Goal: Obtain resource: Download file/media

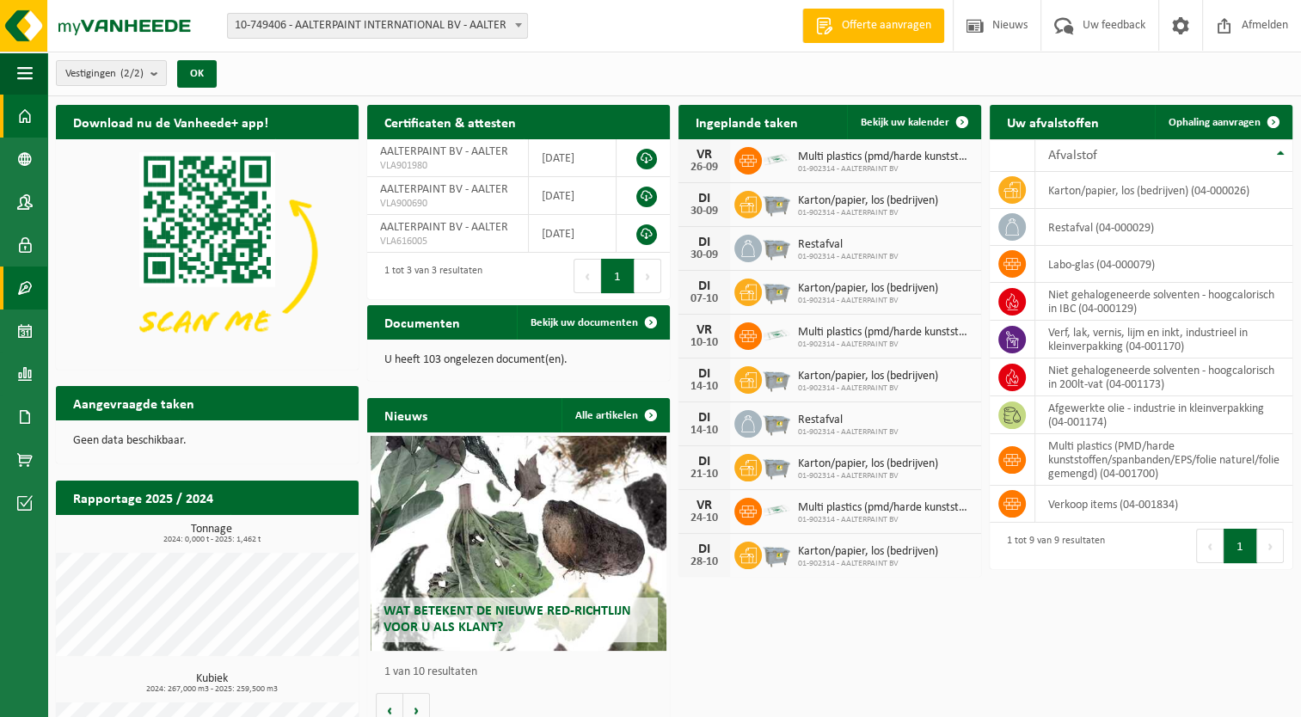
click at [26, 283] on span at bounding box center [24, 288] width 15 height 43
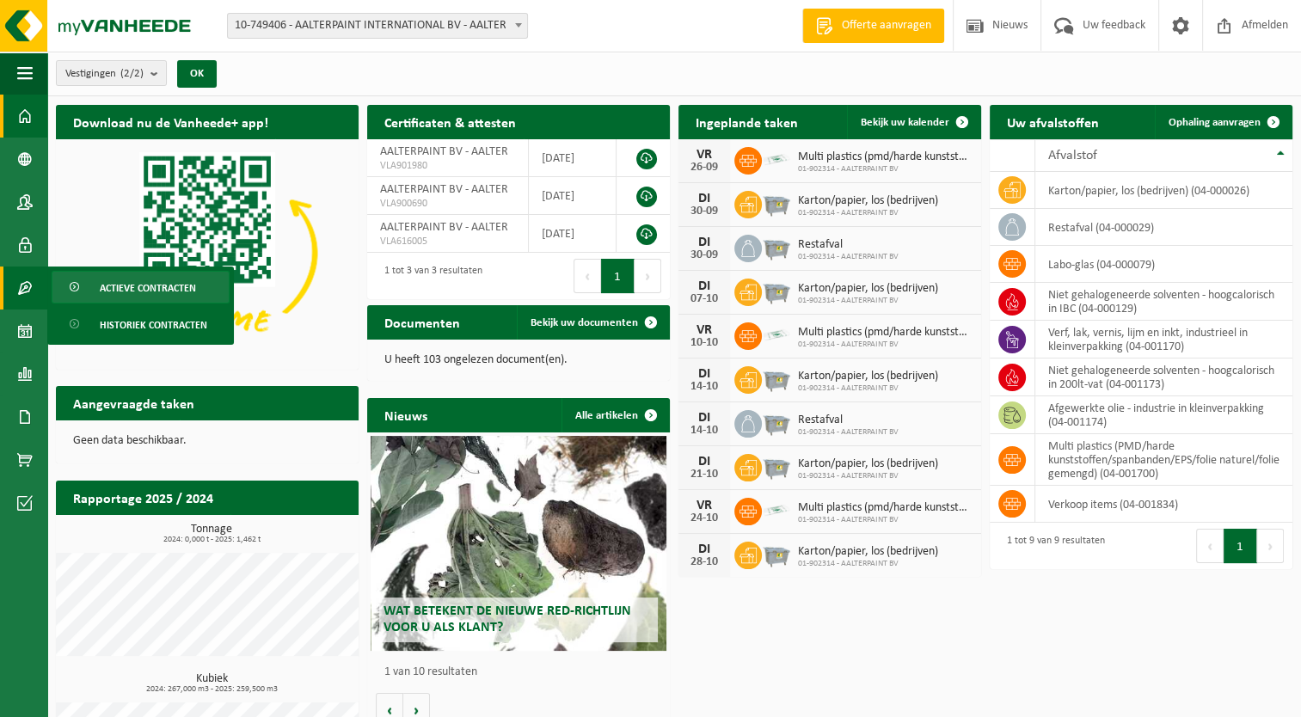
click at [127, 296] on span "Actieve contracten" at bounding box center [148, 288] width 96 height 33
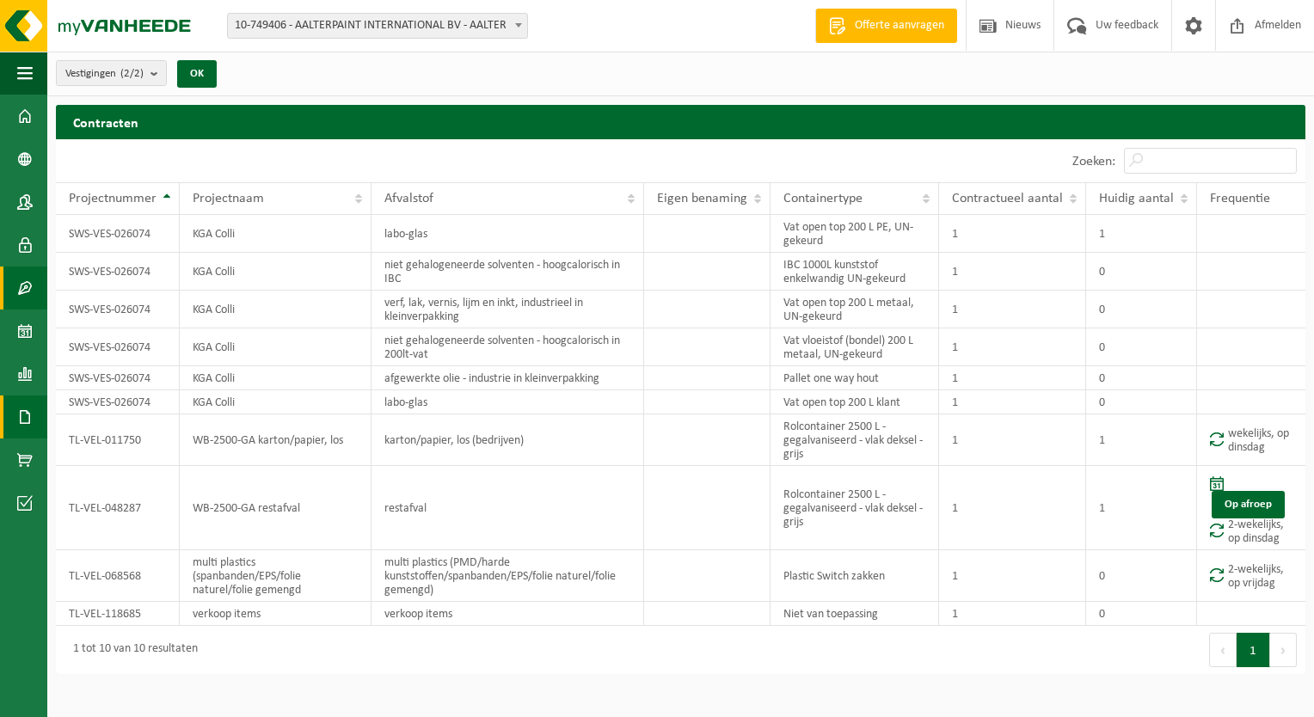
click at [9, 425] on link "Documenten" at bounding box center [23, 417] width 47 height 43
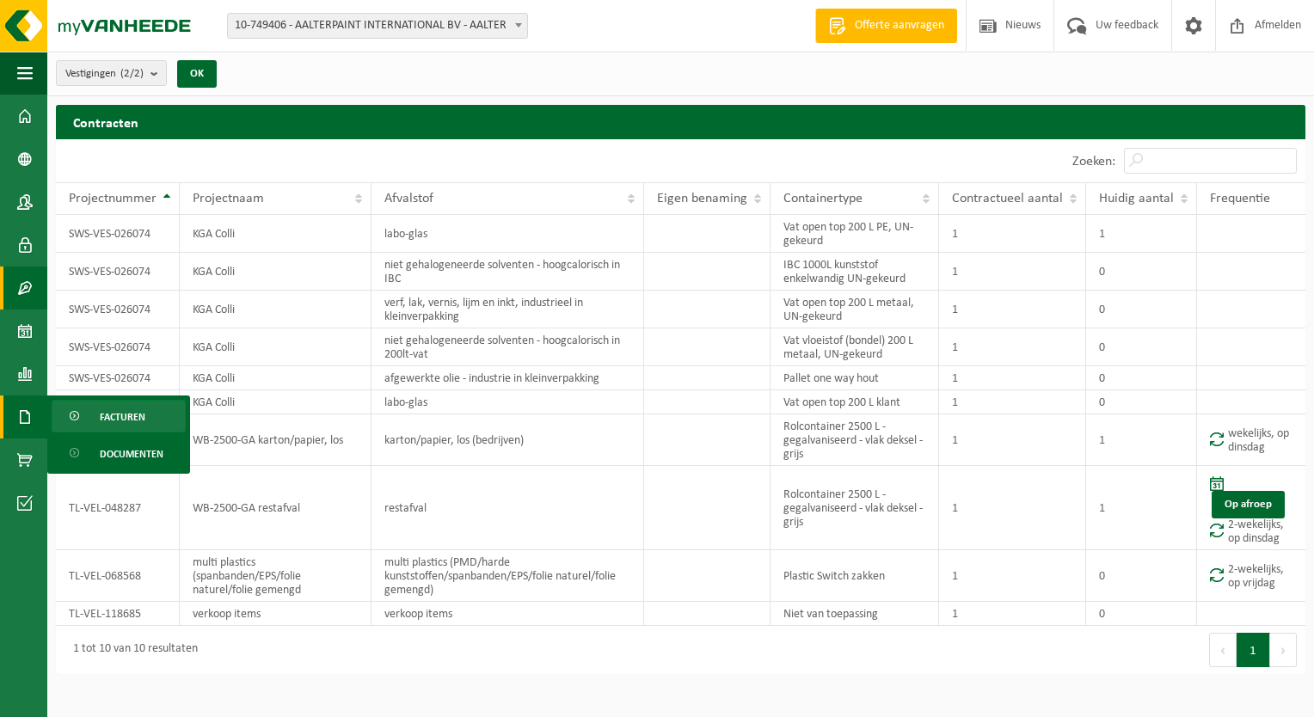
click at [104, 421] on span "Facturen" at bounding box center [123, 417] width 46 height 33
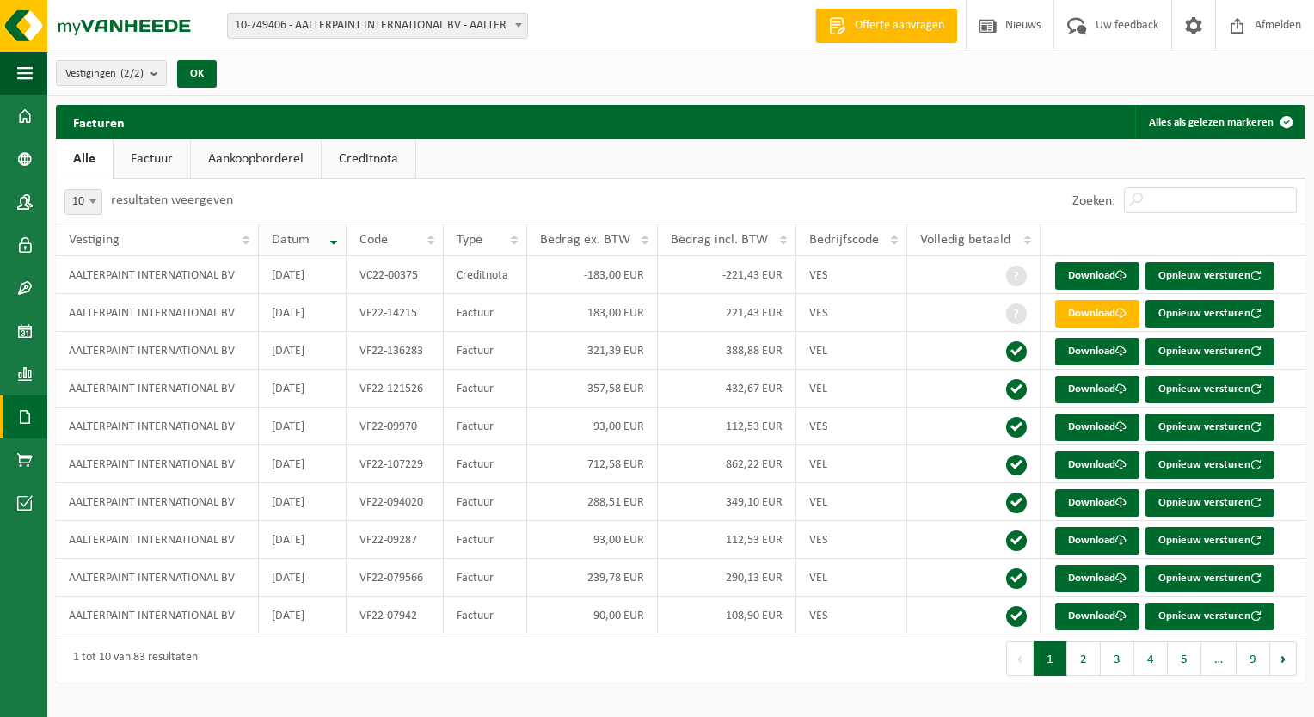
click at [339, 244] on th "Datum" at bounding box center [303, 240] width 88 height 33
click at [339, 242] on th "Datum" at bounding box center [303, 240] width 88 height 33
click at [186, 164] on link "Factuur" at bounding box center [152, 159] width 77 height 40
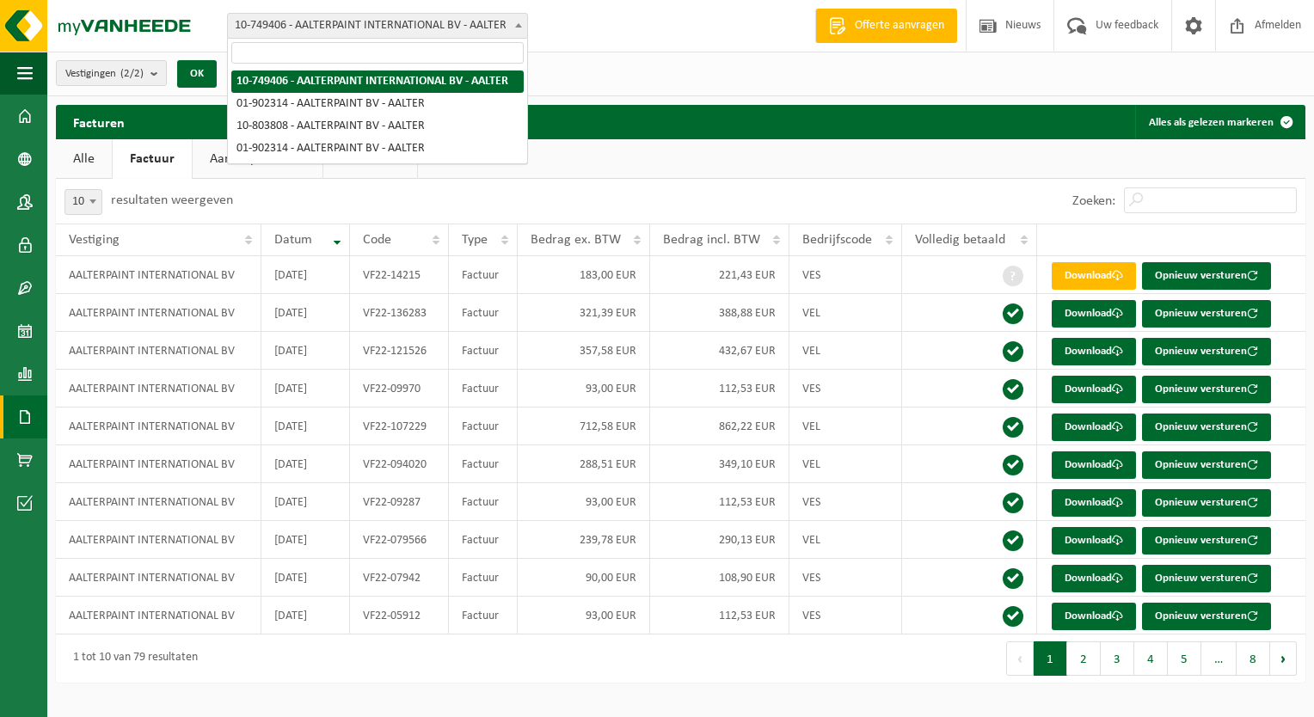
click at [334, 26] on span "10-749406 - AALTERPAINT INTERNATIONAL BV - AALTER" at bounding box center [377, 26] width 299 height 24
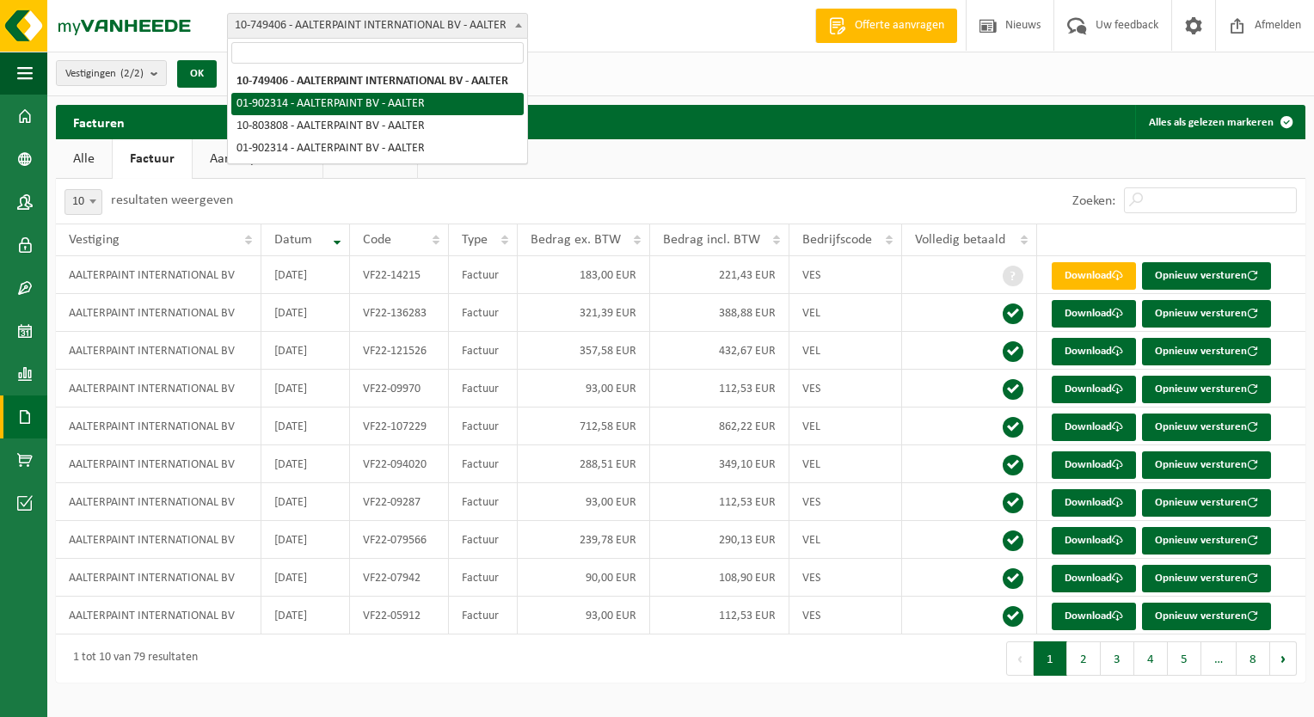
select select "13785"
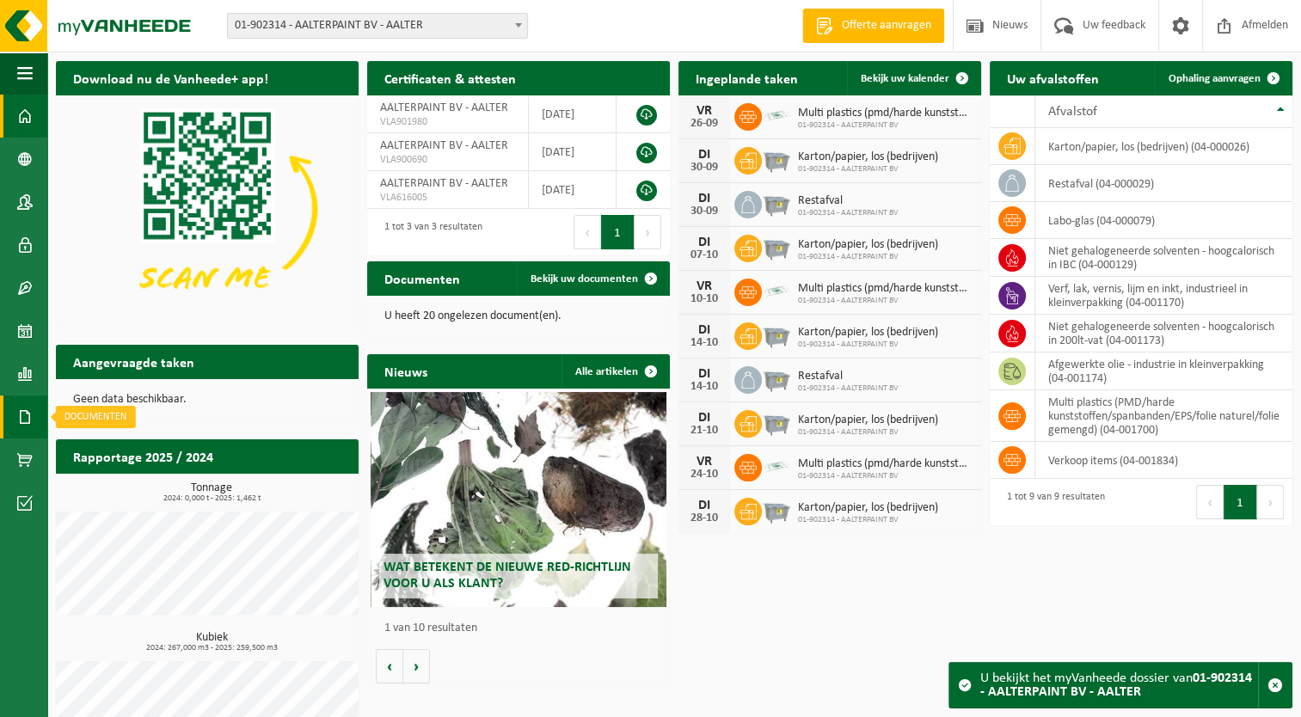
click at [21, 408] on span at bounding box center [24, 417] width 15 height 43
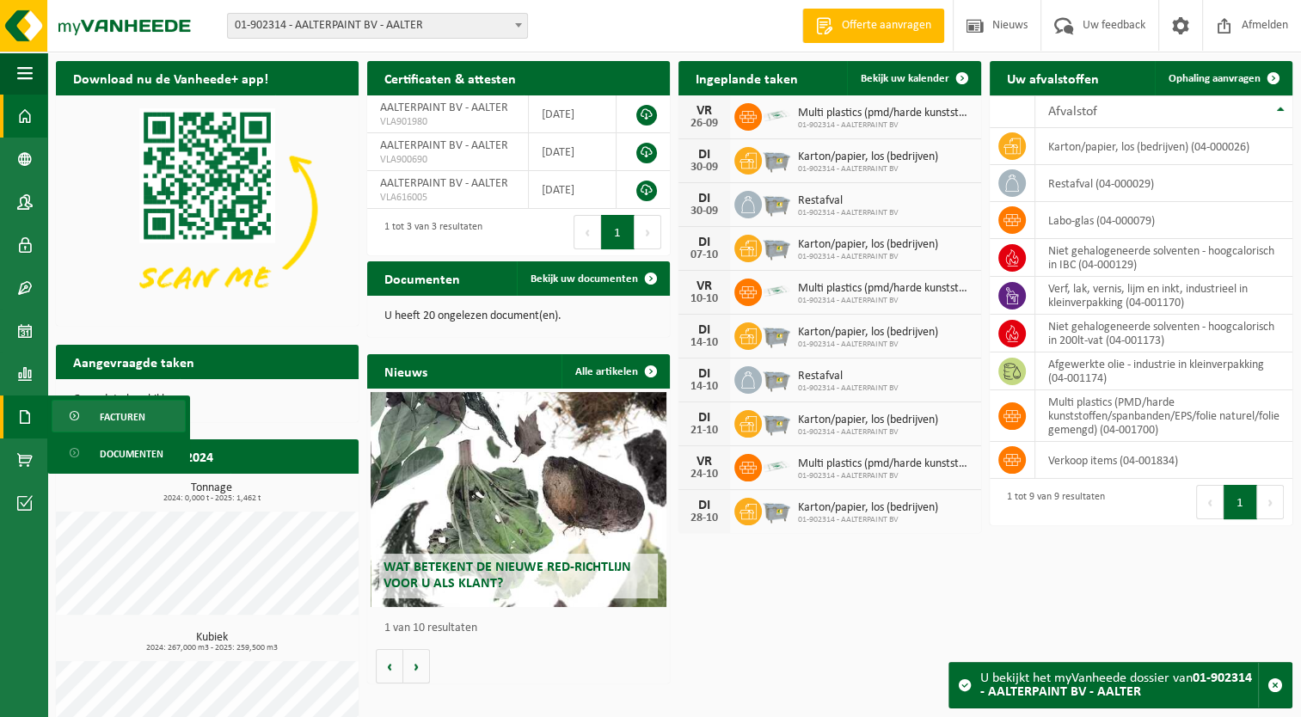
click at [121, 414] on span "Facturen" at bounding box center [123, 417] width 46 height 33
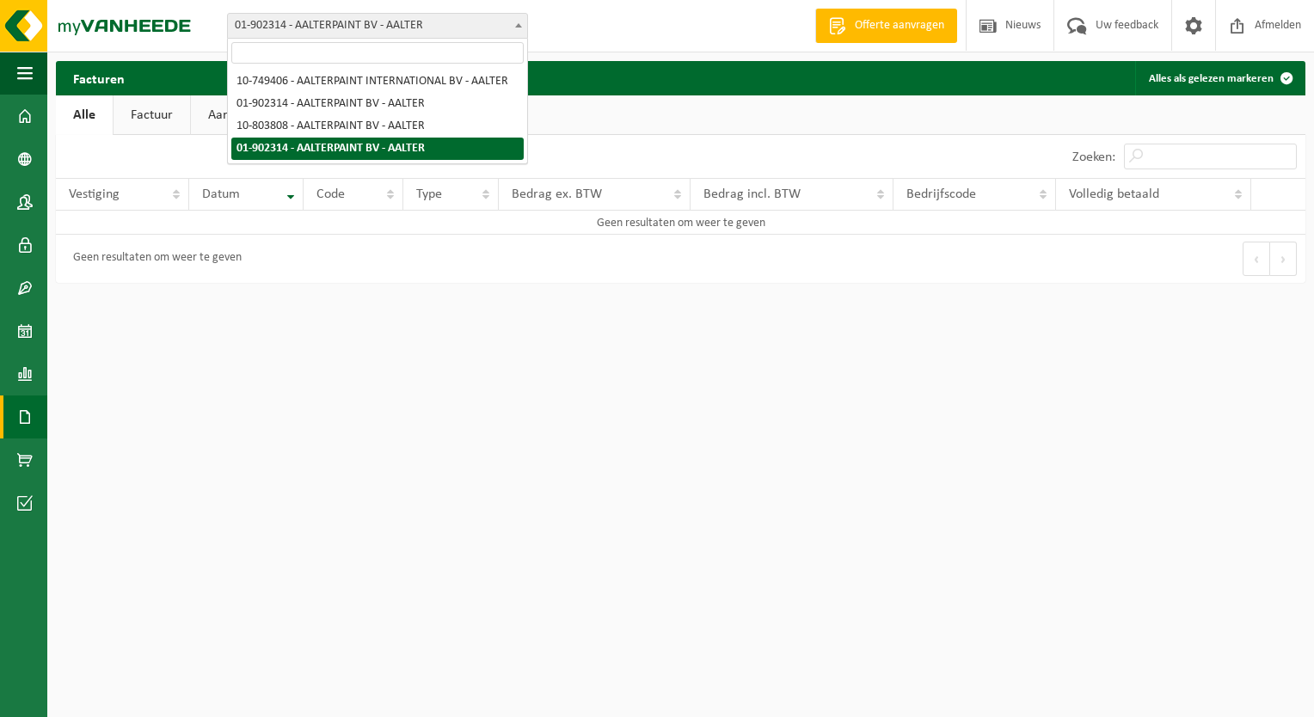
click at [389, 29] on span "01-902314 - AALTERPAINT BV - AALTER" at bounding box center [377, 26] width 299 height 24
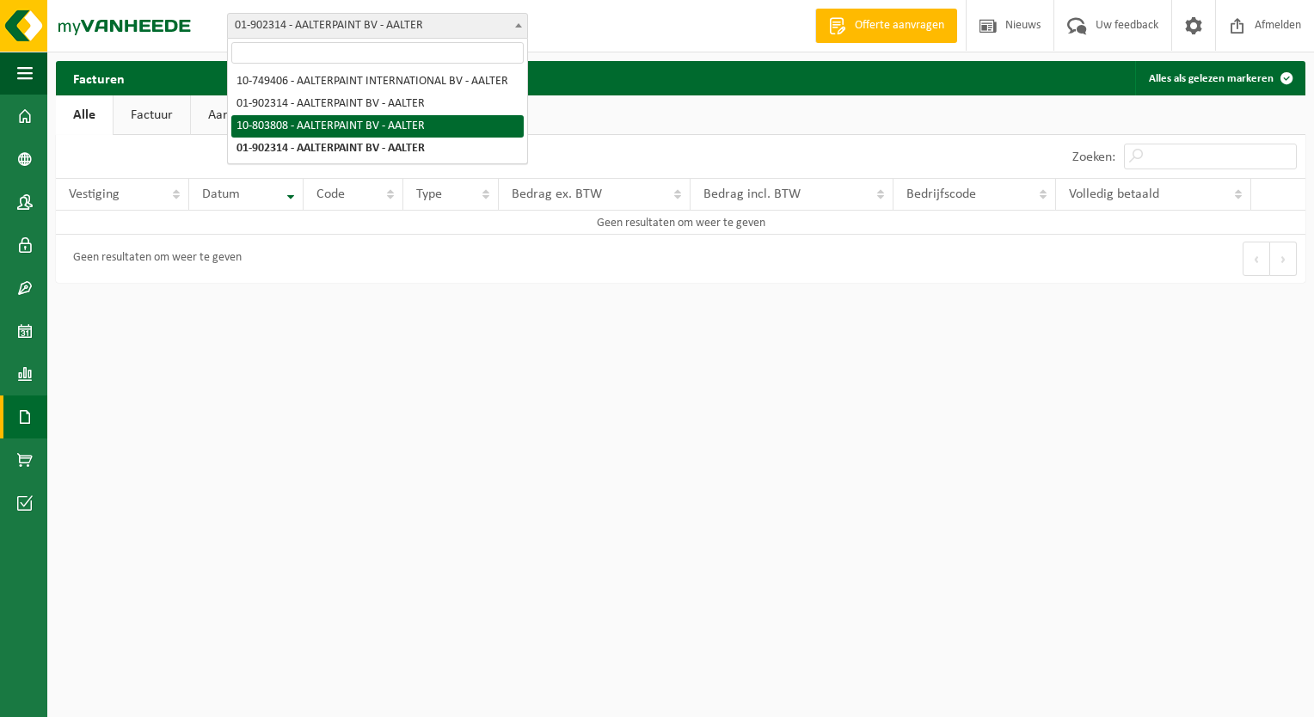
select select "118995"
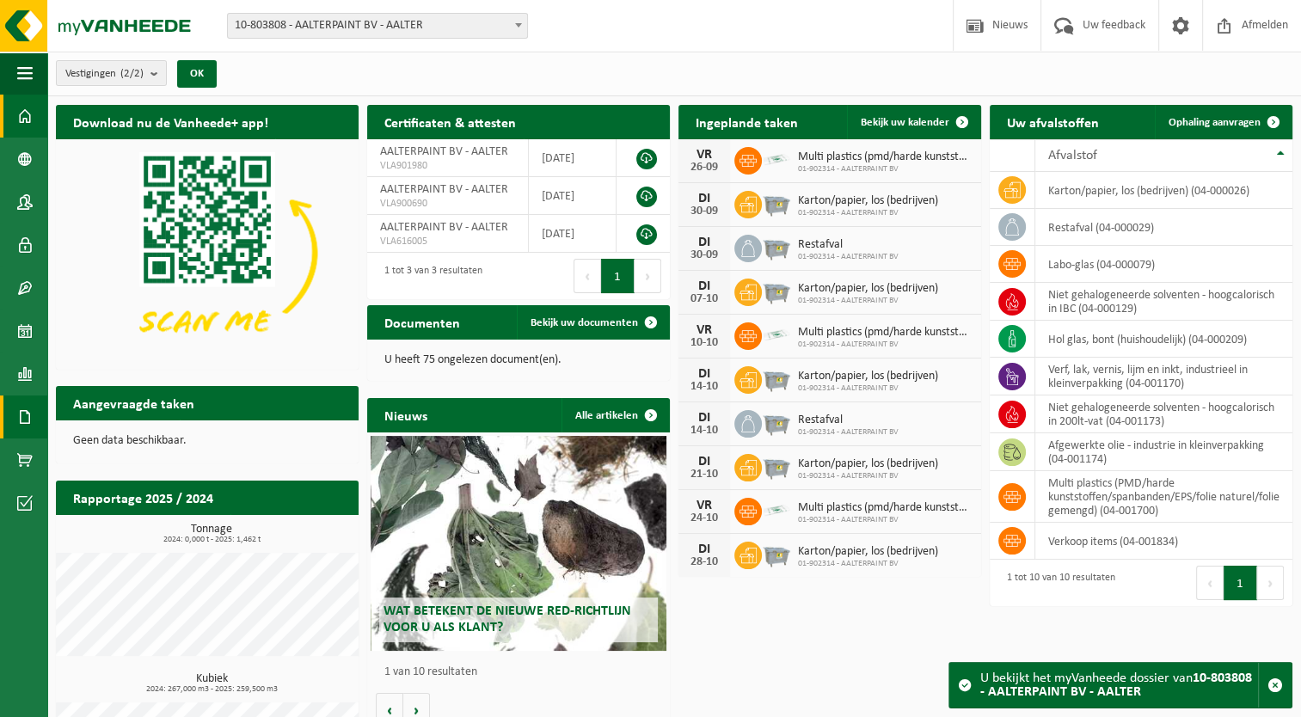
click at [22, 400] on span at bounding box center [24, 417] width 15 height 43
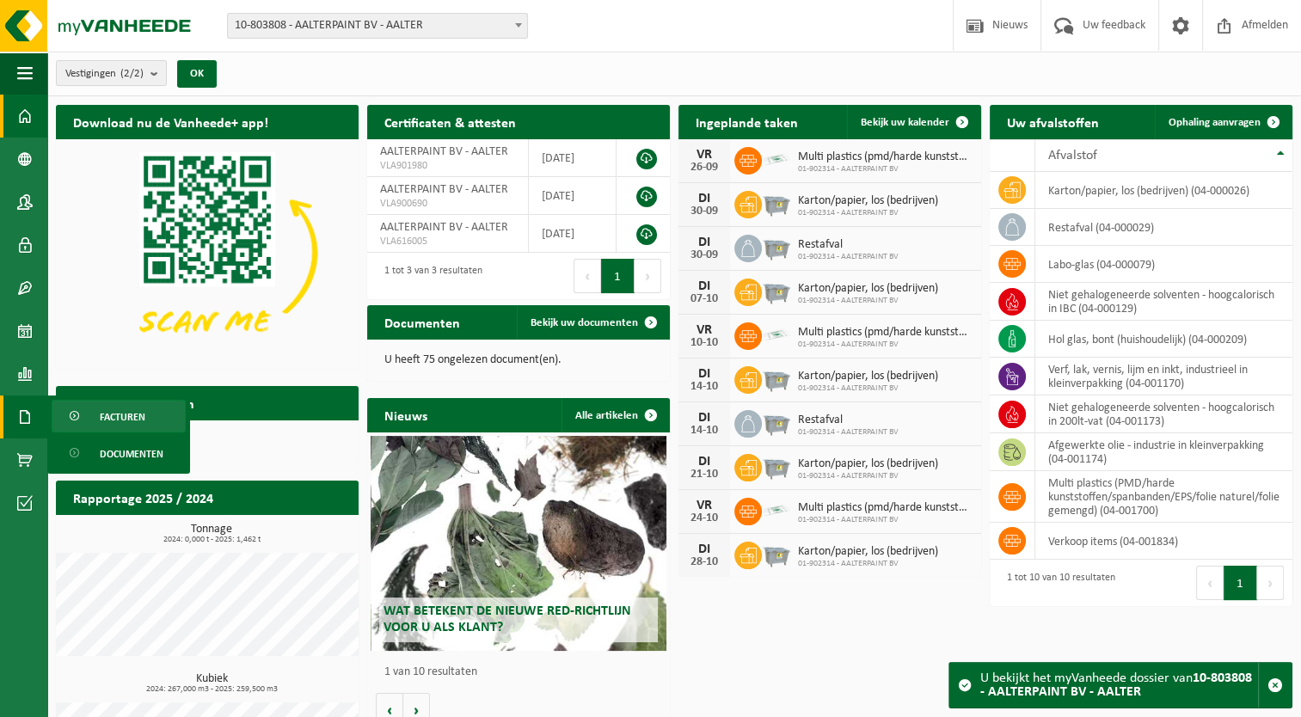
click at [106, 425] on span "Facturen" at bounding box center [123, 417] width 46 height 33
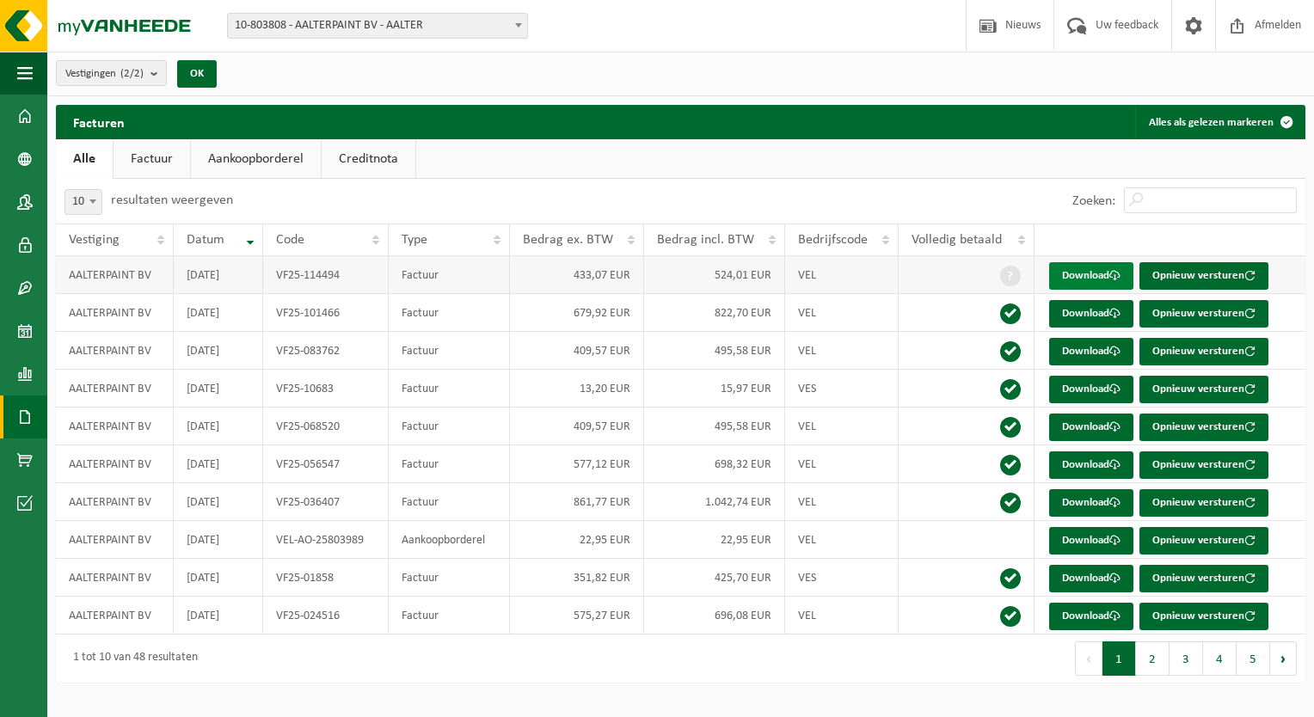
click at [1066, 279] on link "Download" at bounding box center [1091, 276] width 84 height 28
click at [19, 478] on span at bounding box center [24, 460] width 15 height 43
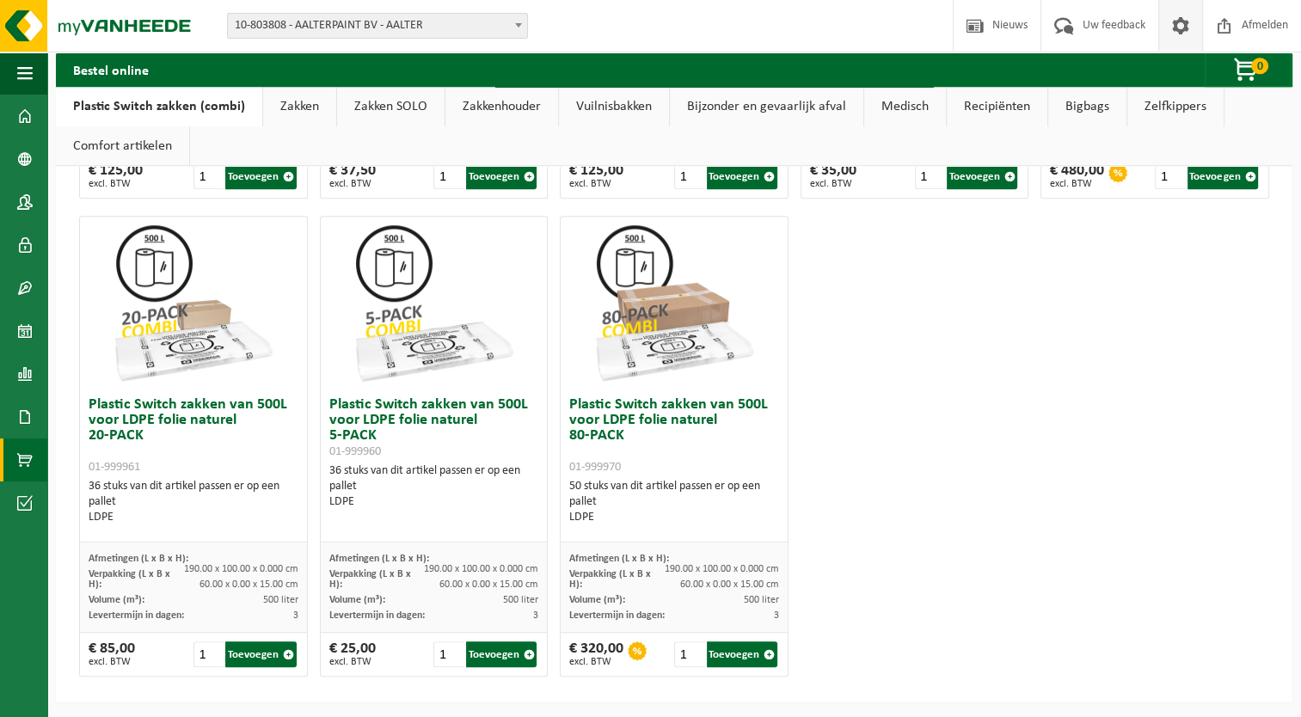
scroll to position [974, 0]
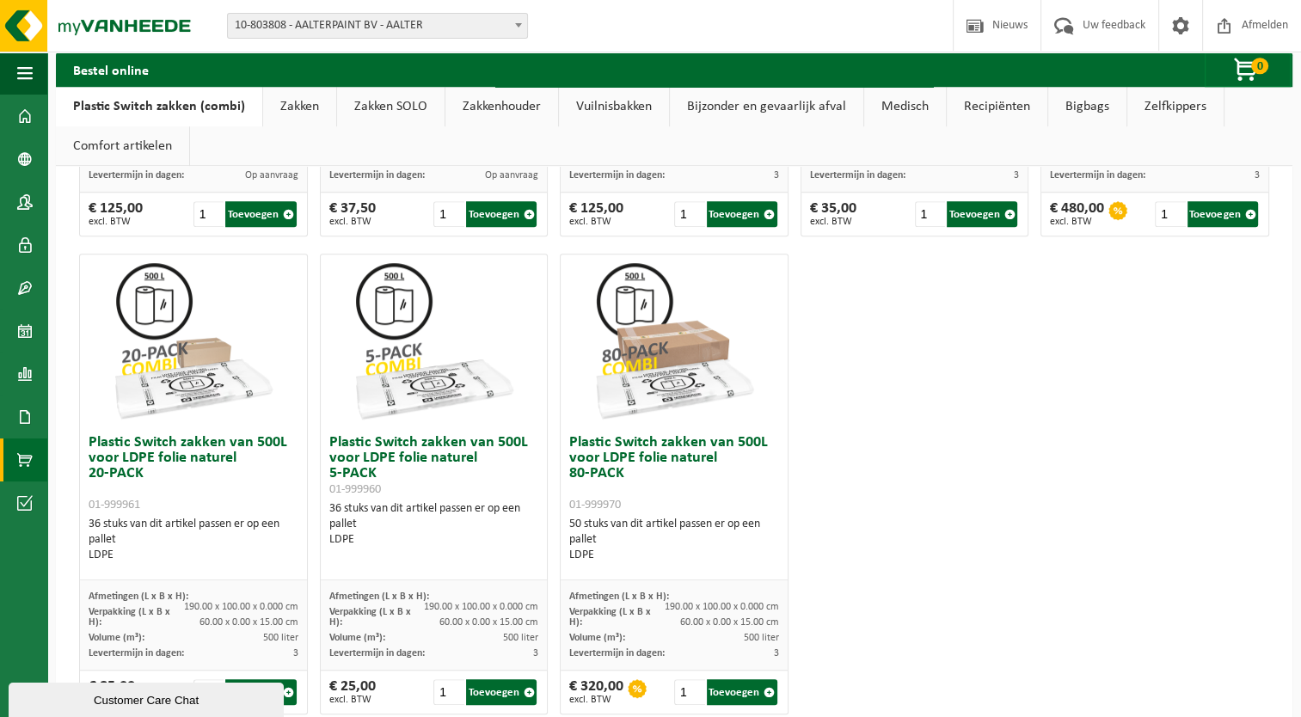
click at [858, 381] on div "Plastic Switch zakken van 300L voor harde kunststoffen 20-PACK 01-999950 60 stu…" at bounding box center [674, 6] width 1203 height 1435
click at [24, 78] on span "button" at bounding box center [24, 73] width 15 height 43
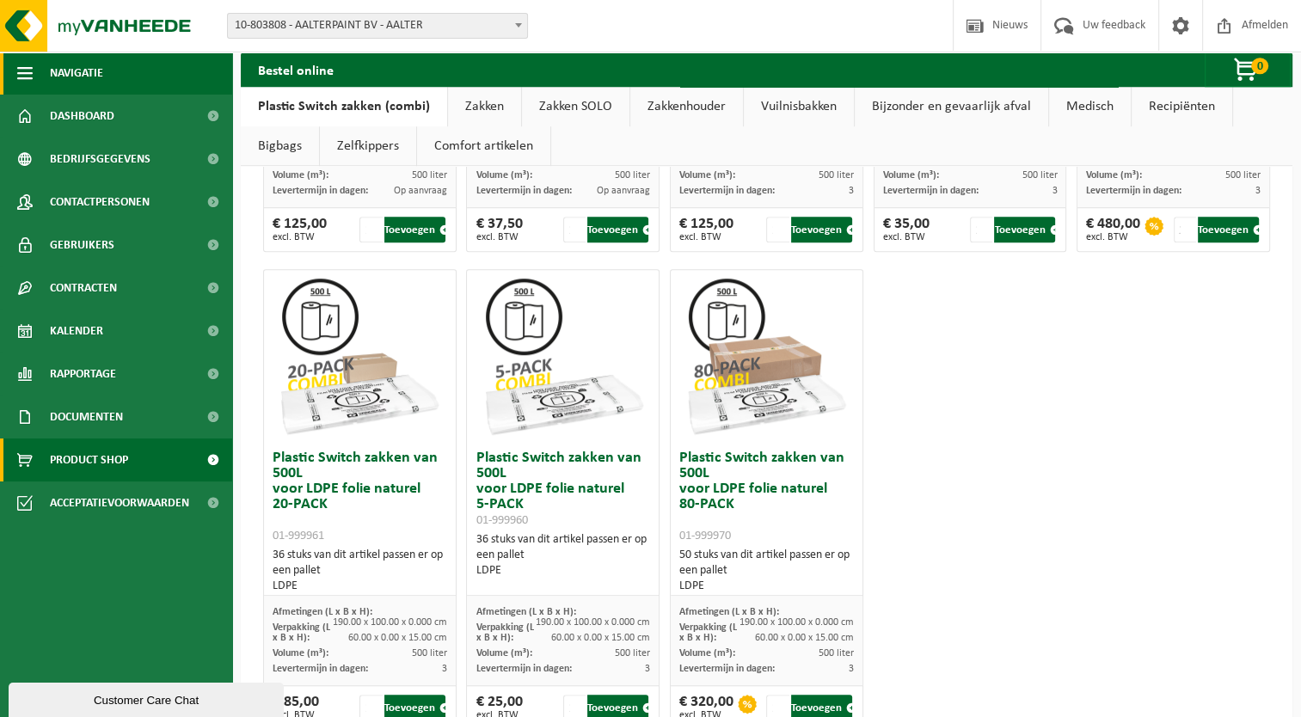
click at [67, 75] on span "Navigatie" at bounding box center [76, 73] width 53 height 43
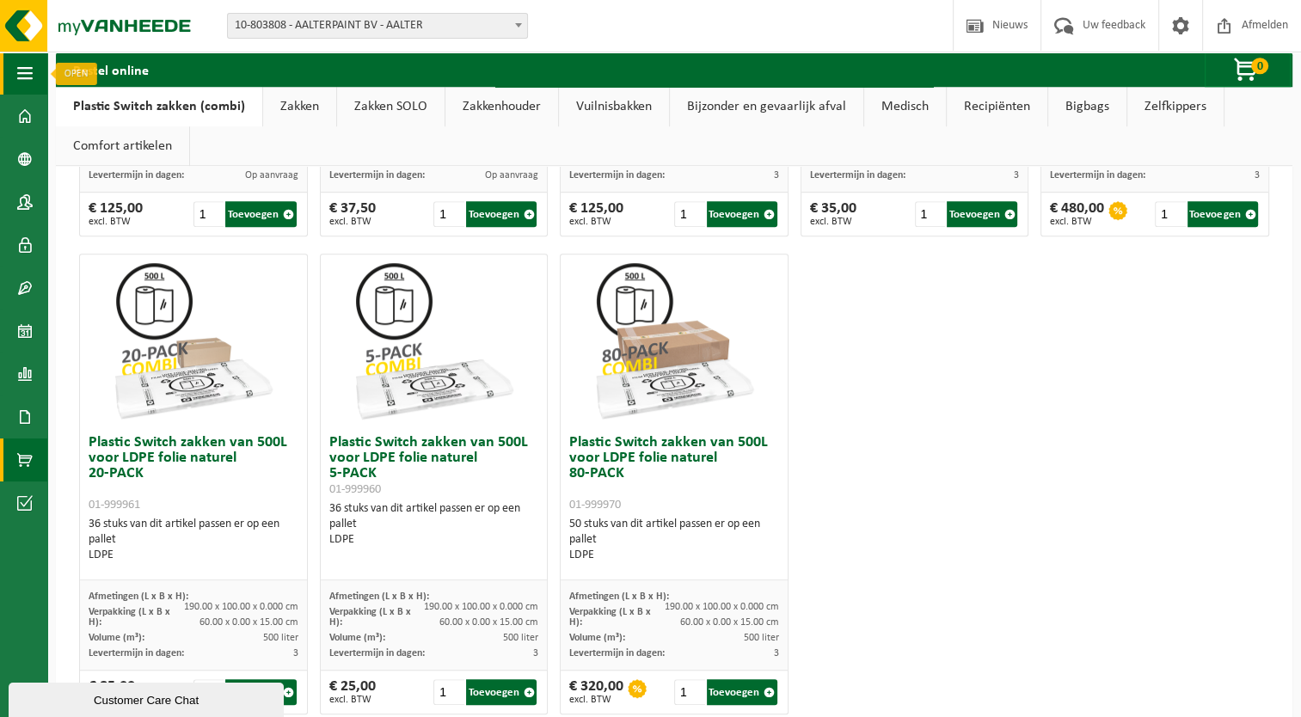
click at [28, 74] on span "button" at bounding box center [24, 73] width 15 height 43
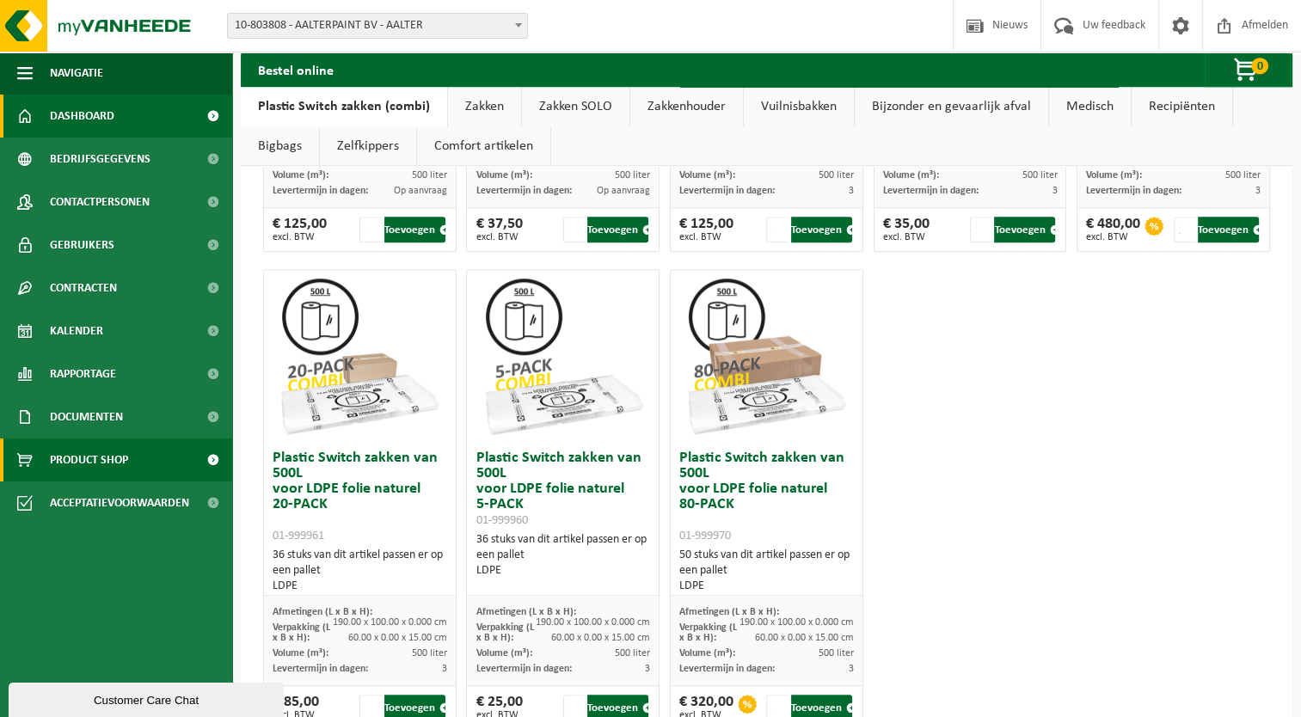
click at [28, 115] on span at bounding box center [24, 116] width 15 height 43
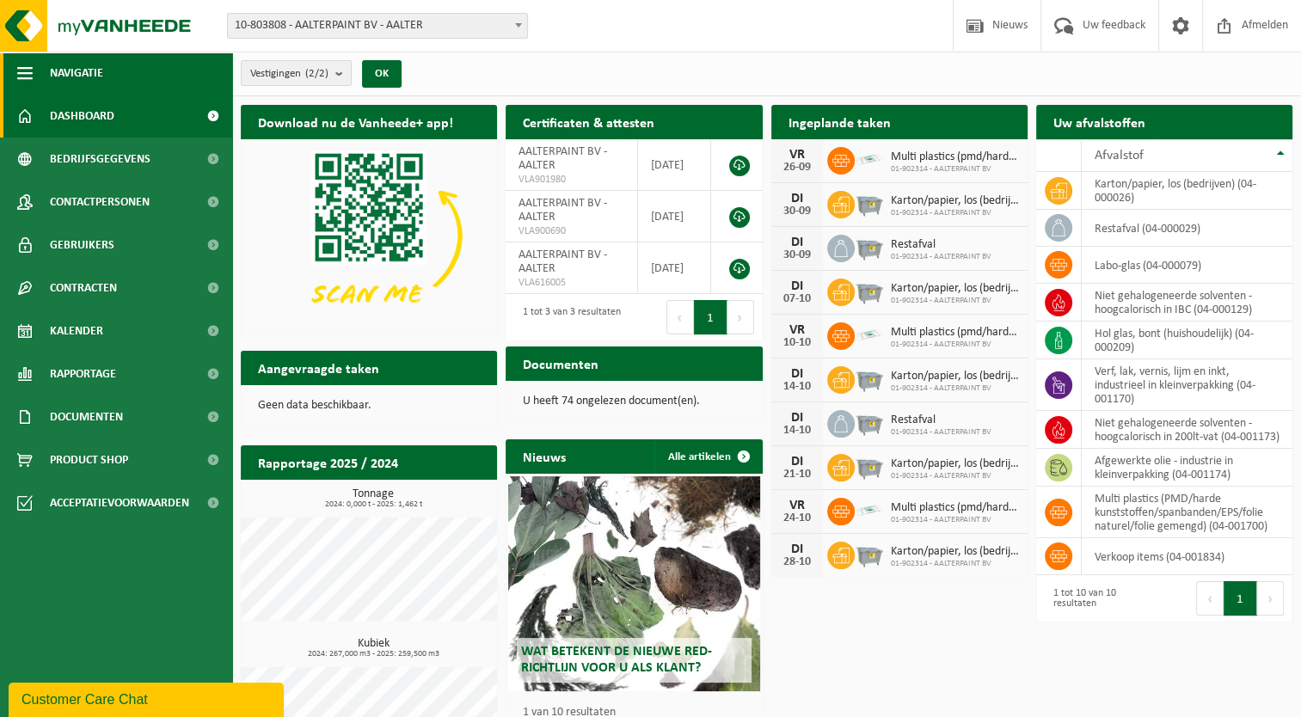
click at [163, 81] on button "Navigatie" at bounding box center [116, 73] width 232 height 43
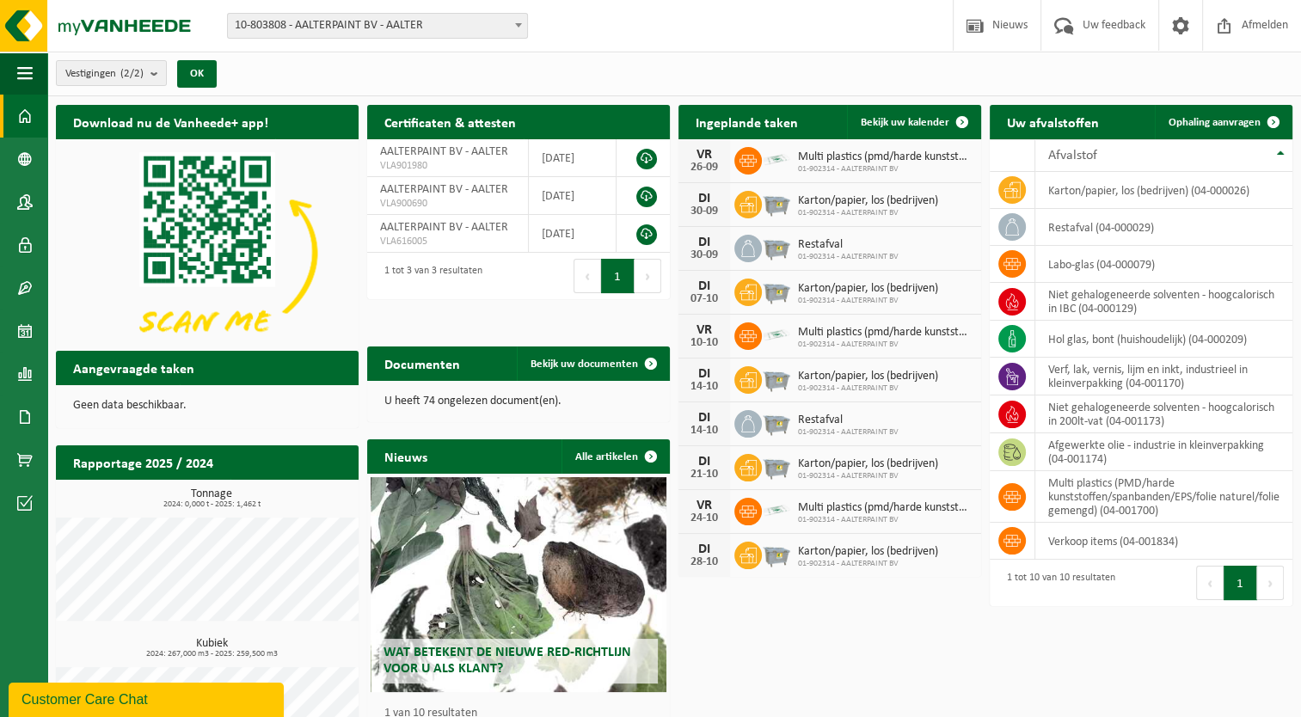
click at [763, 639] on div "Download nu de Vanheede+ app! Verberg Certificaten & attesten Bekijk uw certifi…" at bounding box center [675, 442] width 1246 height 692
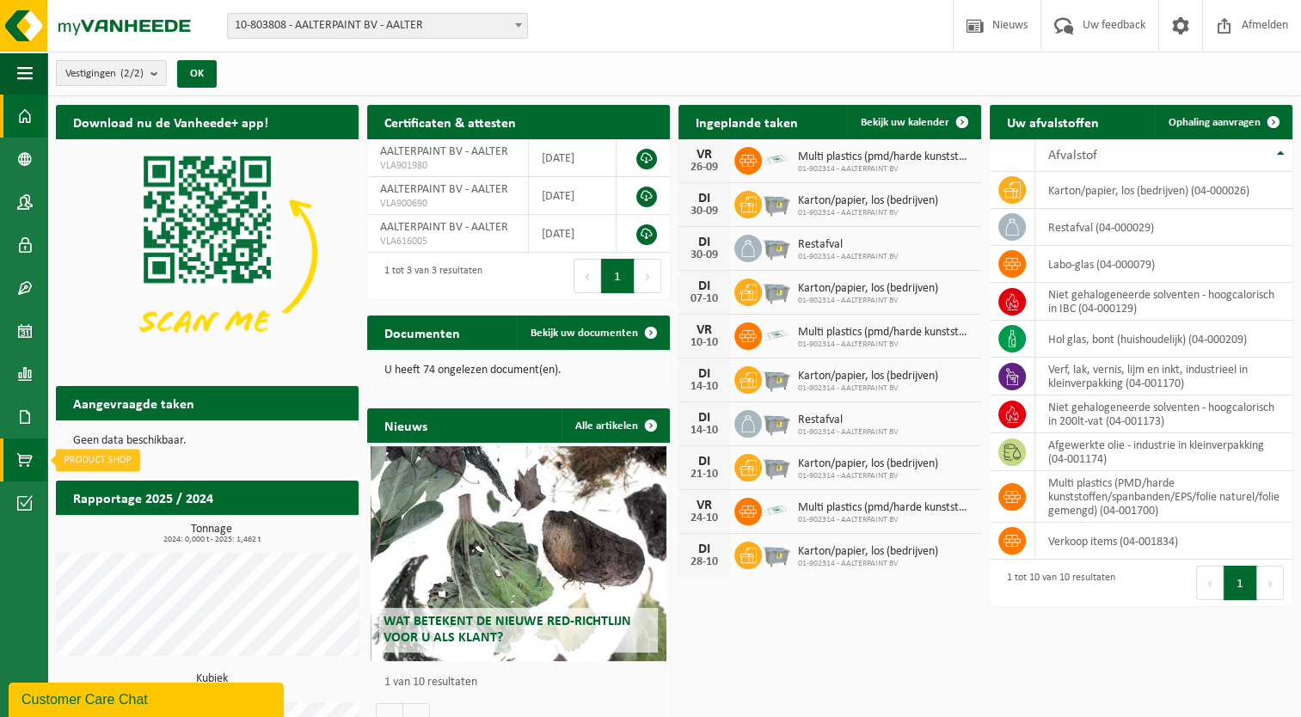
click at [20, 466] on span at bounding box center [24, 460] width 15 height 43
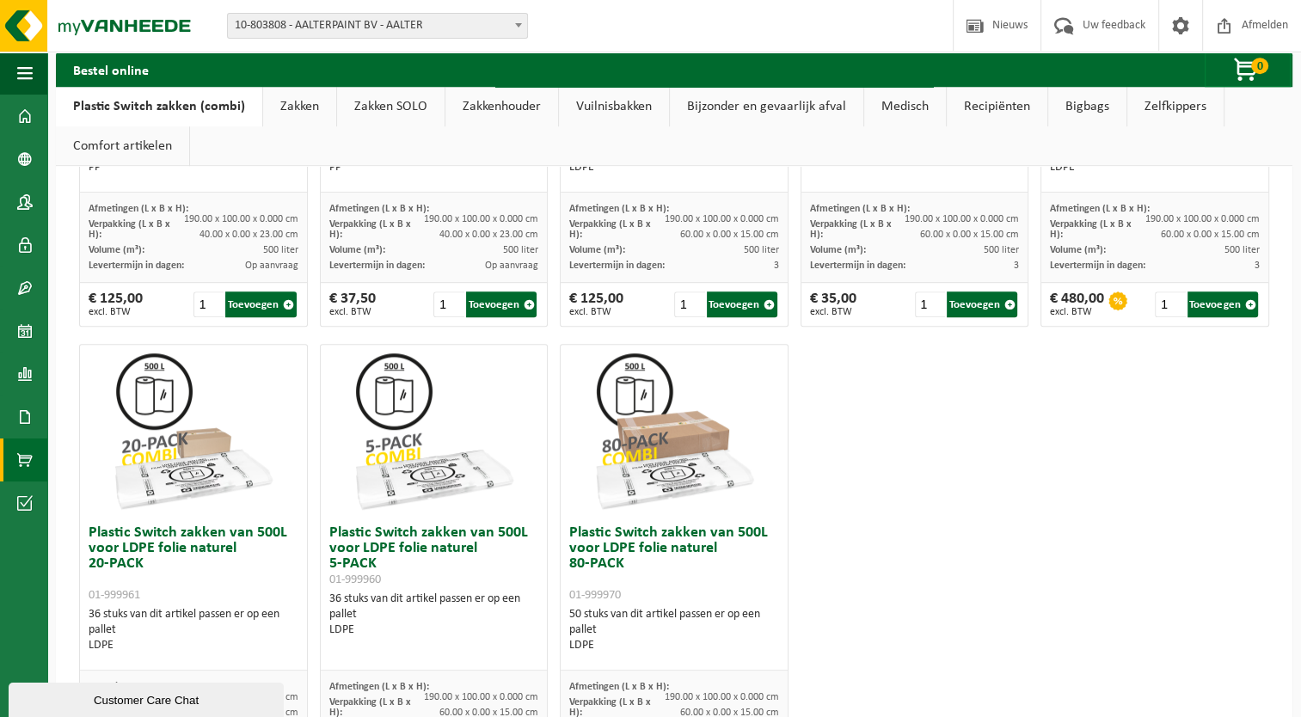
scroll to position [969, 0]
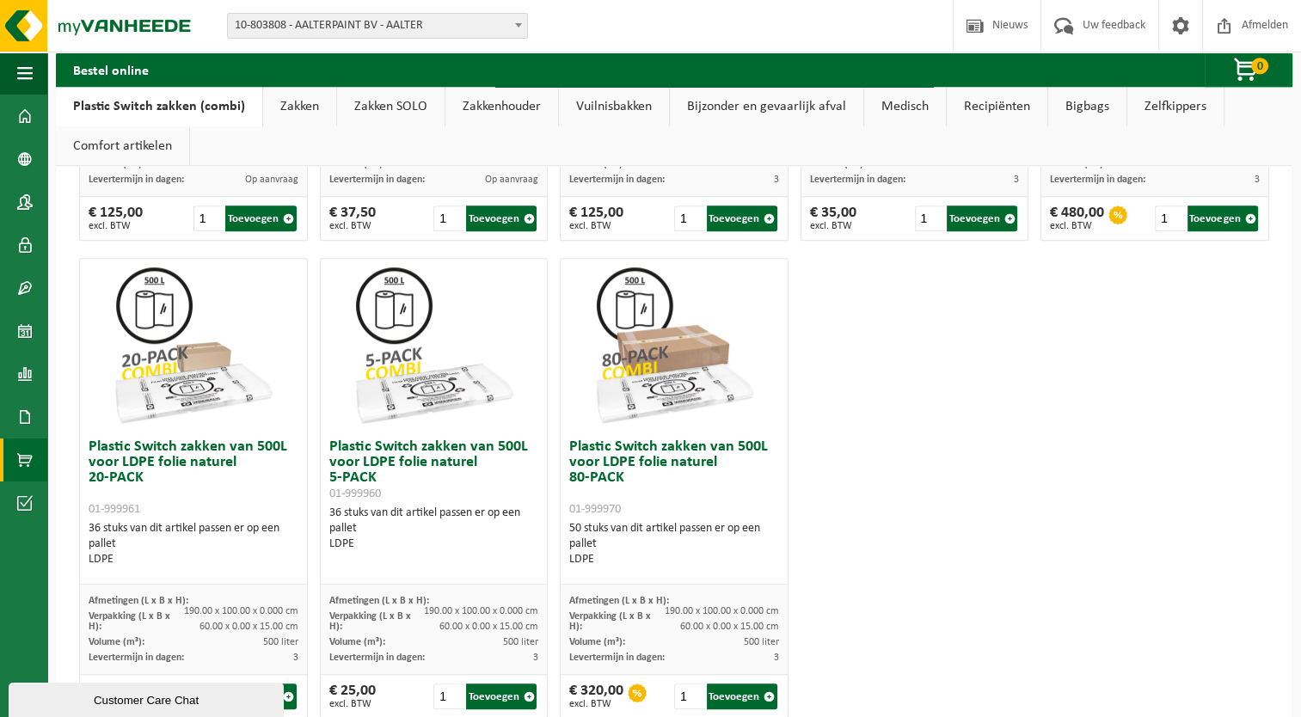
click at [842, 480] on div "Plastic Switch zakken van 300L voor harde kunststoffen 20-PACK 01-999950 60 stu…" at bounding box center [674, 10] width 1203 height 1435
click at [34, 403] on link "Documenten" at bounding box center [23, 417] width 47 height 43
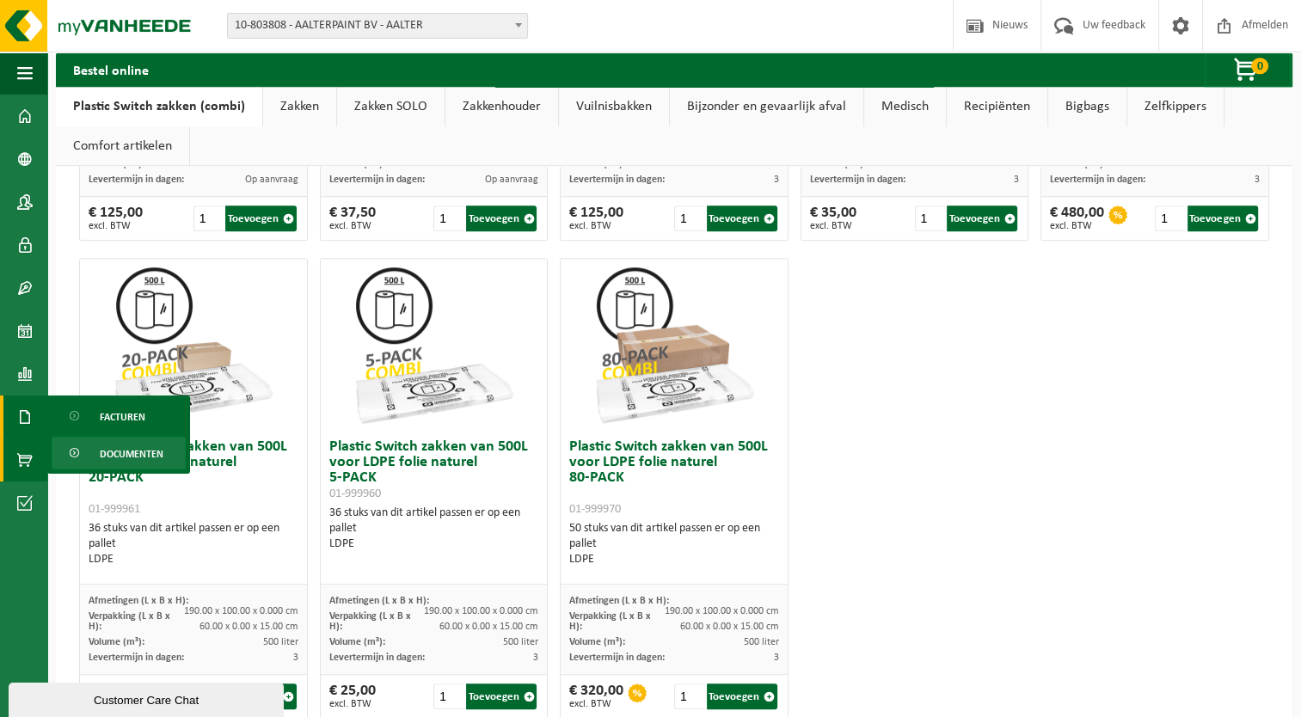
click at [86, 451] on link "Documenten" at bounding box center [119, 453] width 134 height 33
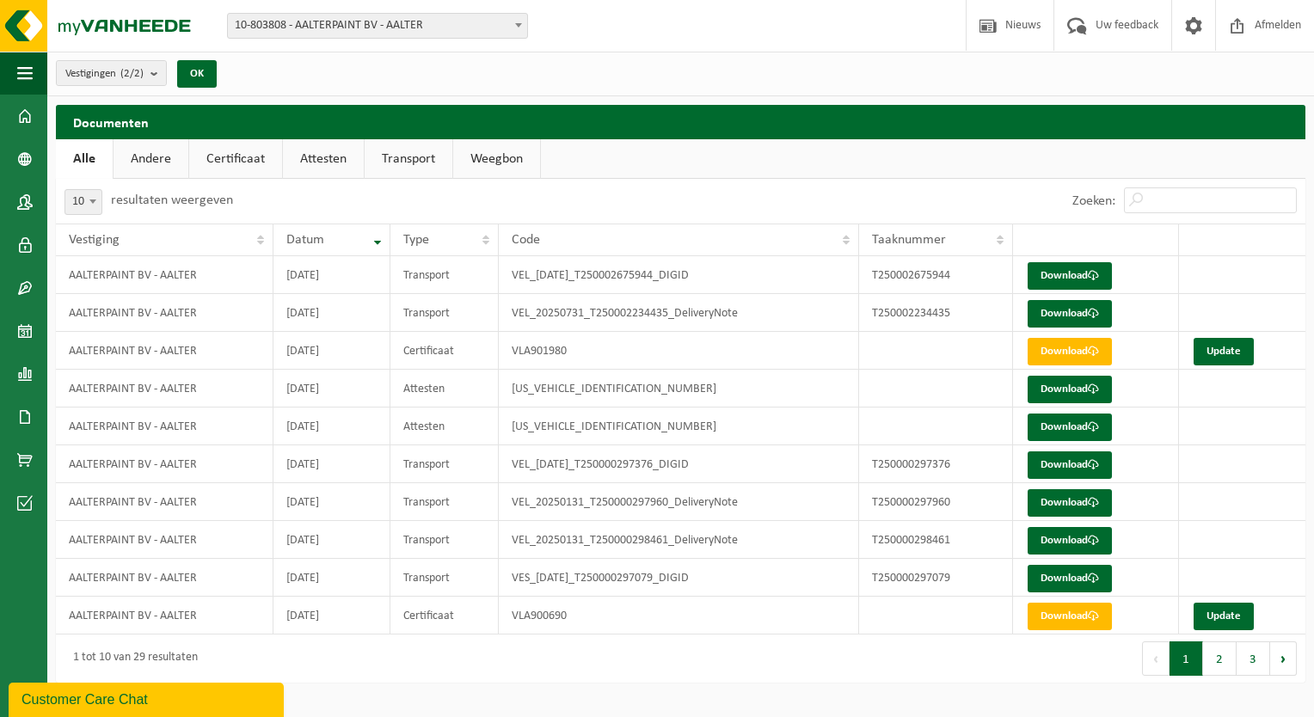
click at [162, 159] on link "Andere" at bounding box center [151, 159] width 75 height 40
